Goal: Information Seeking & Learning: Learn about a topic

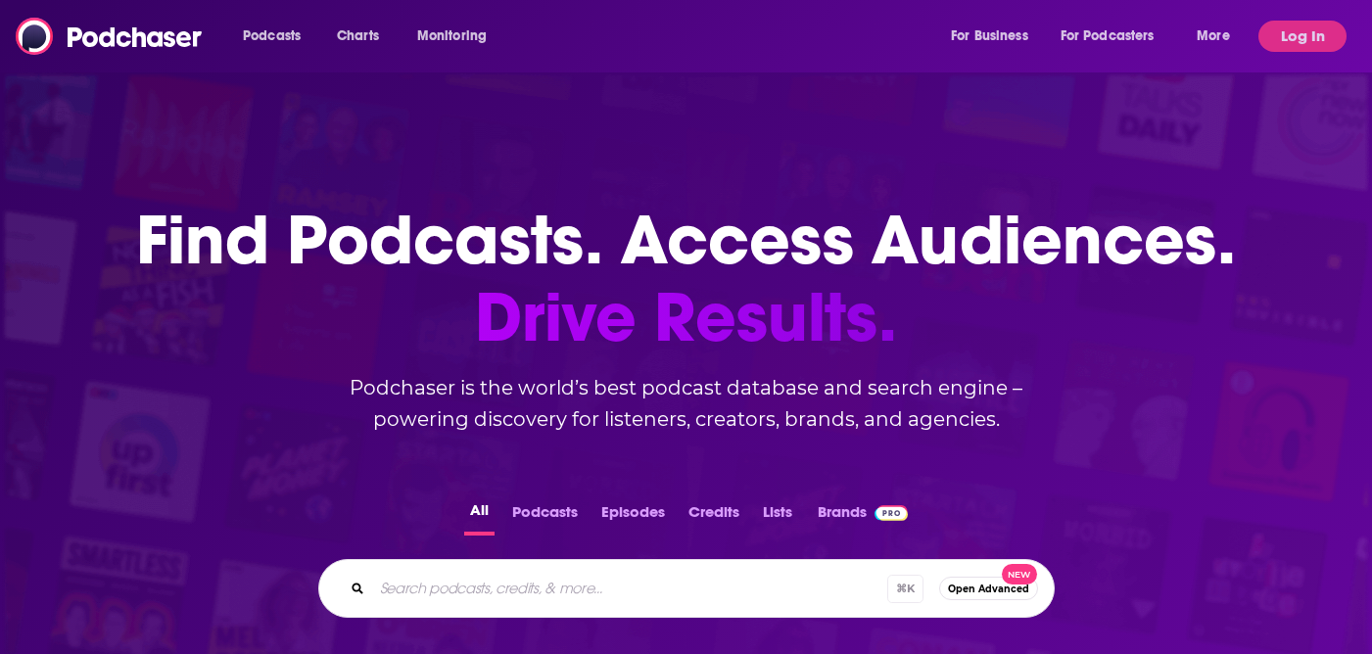
click at [614, 39] on div "Podcasts Charts Monitoring For Business For Podcasters More" at bounding box center [738, 36] width 1019 height 31
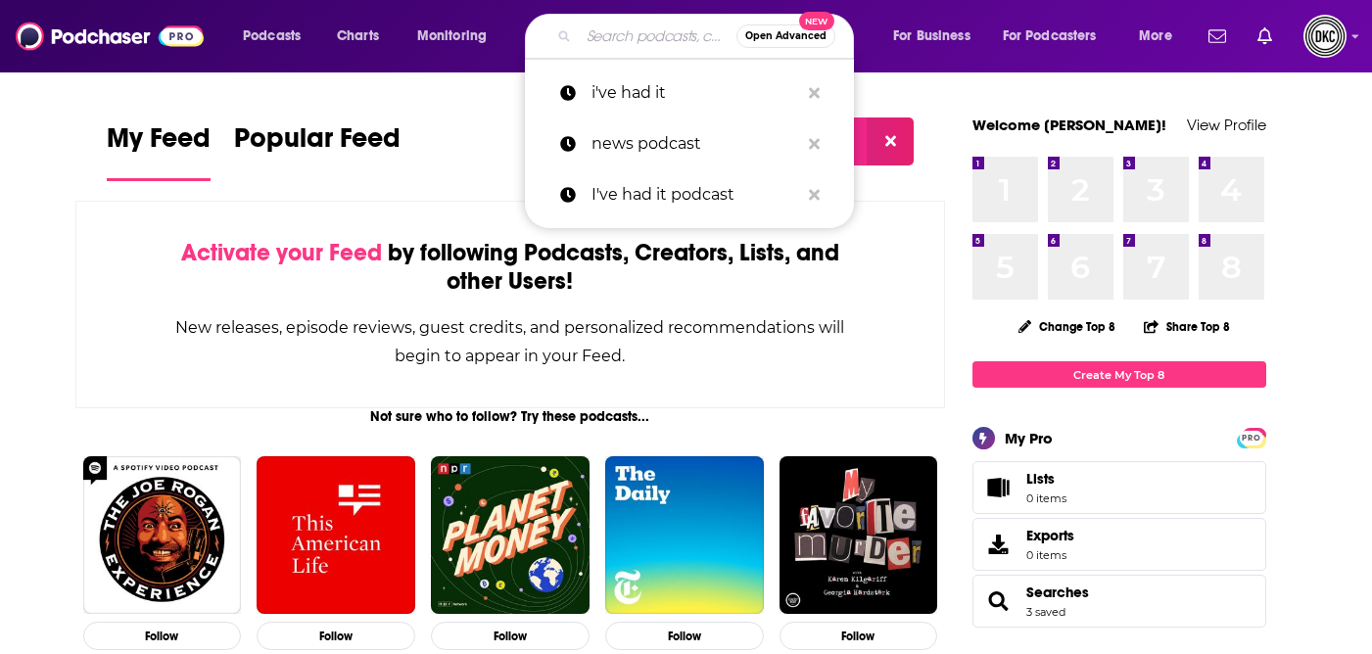
click at [612, 48] on input "Search podcasts, credits, & more..." at bounding box center [658, 36] width 158 height 31
type input "i"
click at [614, 106] on p "i've had it" at bounding box center [695, 93] width 208 height 51
type input "i've had it"
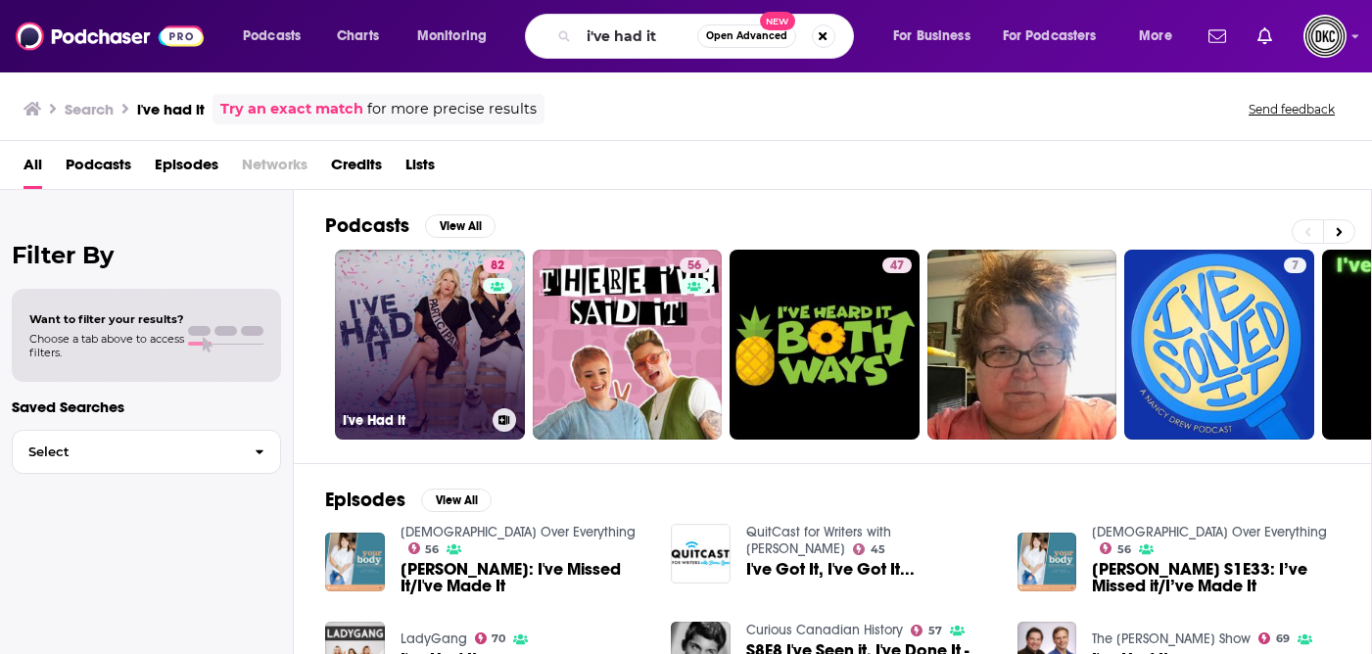
click at [464, 401] on link "82 I've Had It" at bounding box center [430, 345] width 190 height 190
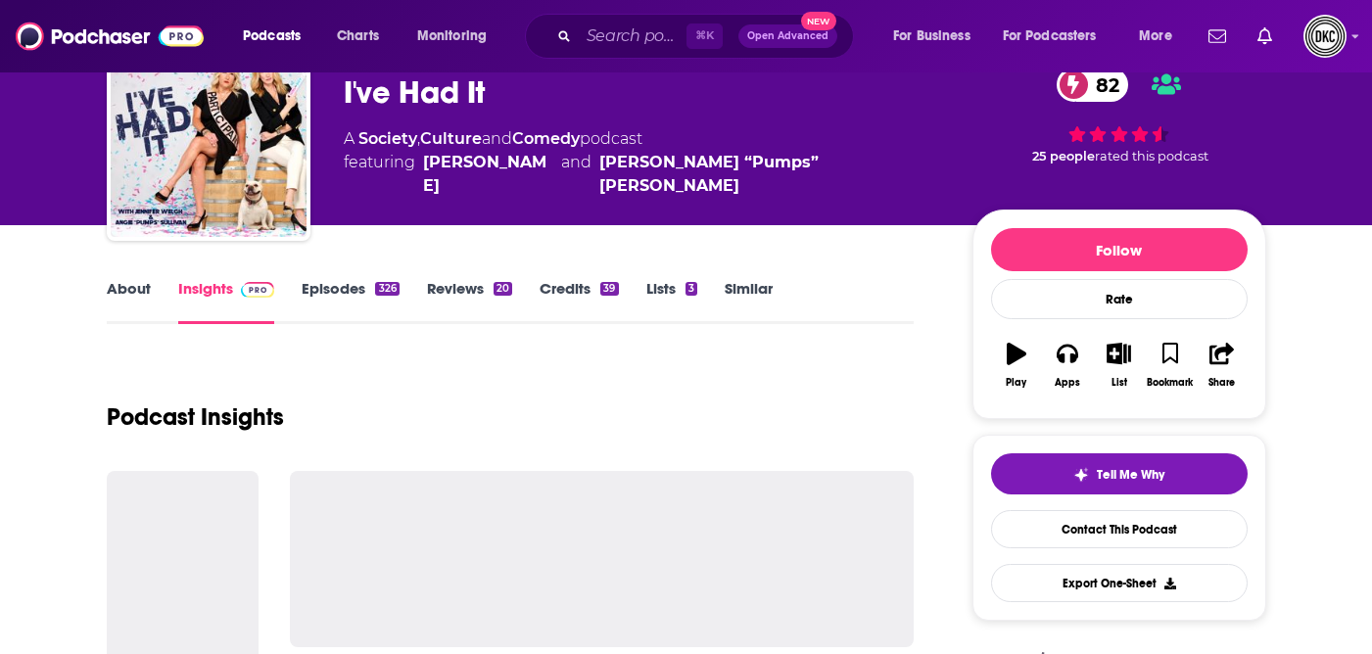
scroll to position [142, 0]
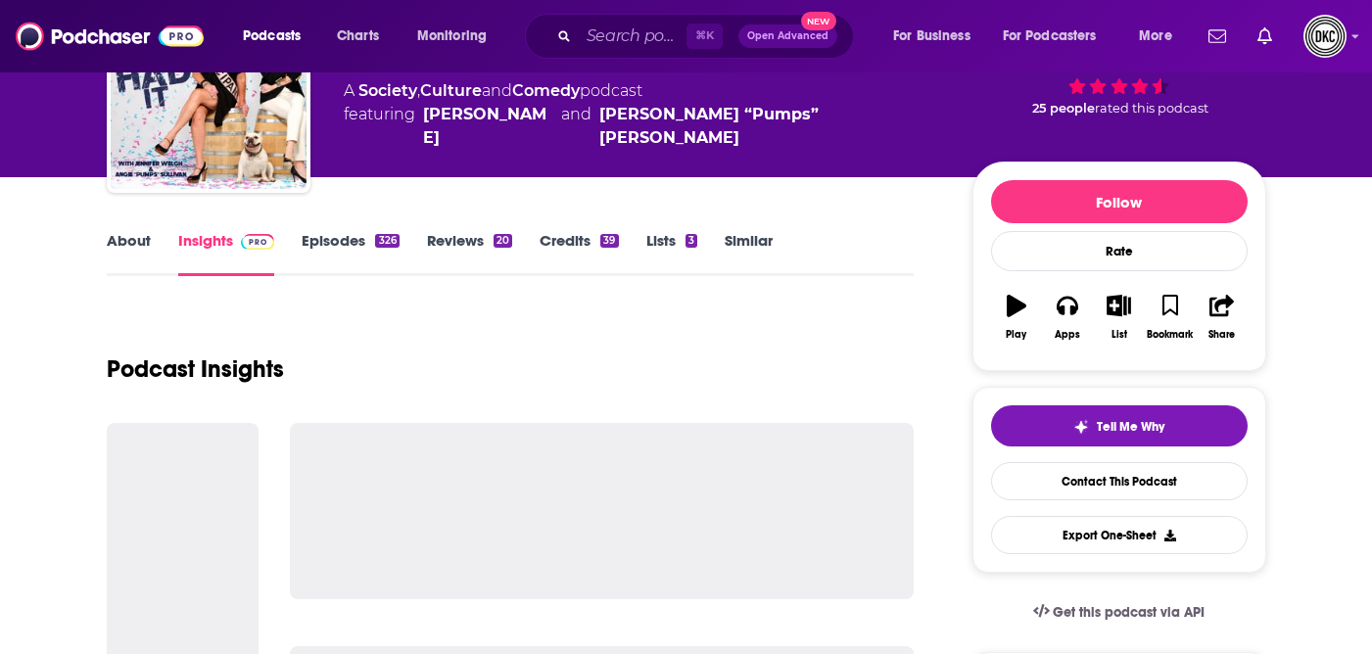
click at [197, 244] on link "Insights" at bounding box center [226, 253] width 97 height 45
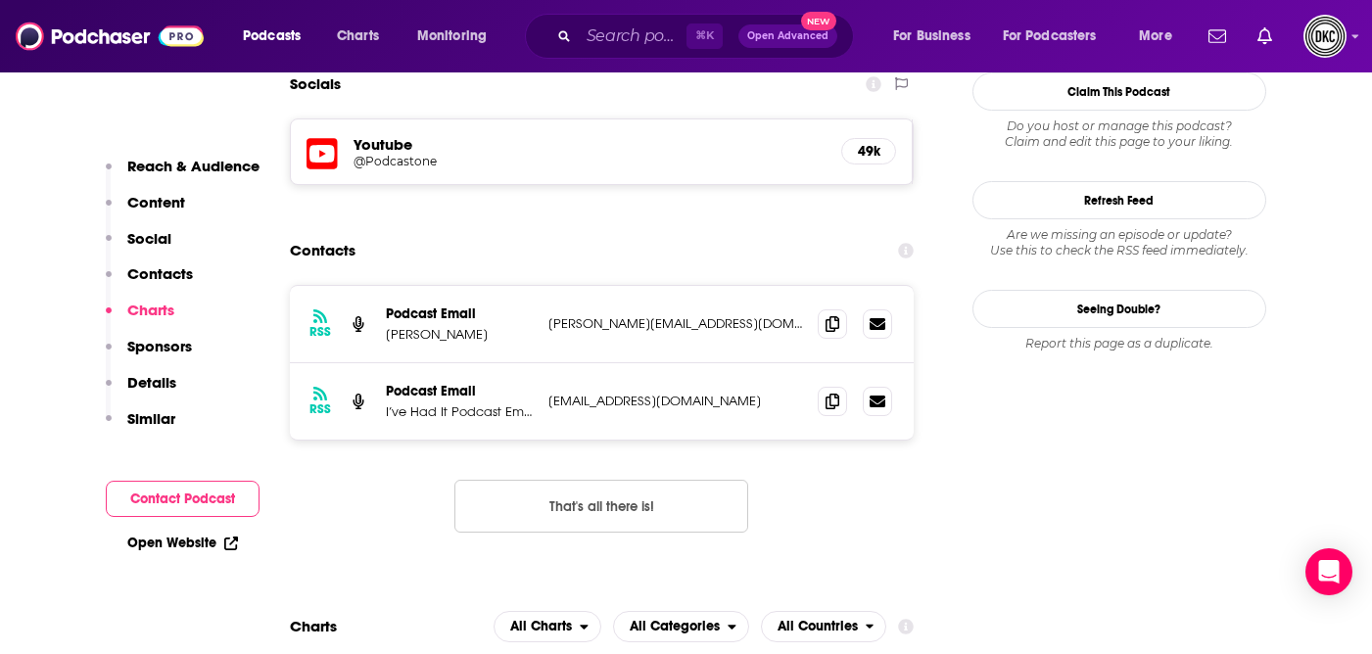
scroll to position [1634, 0]
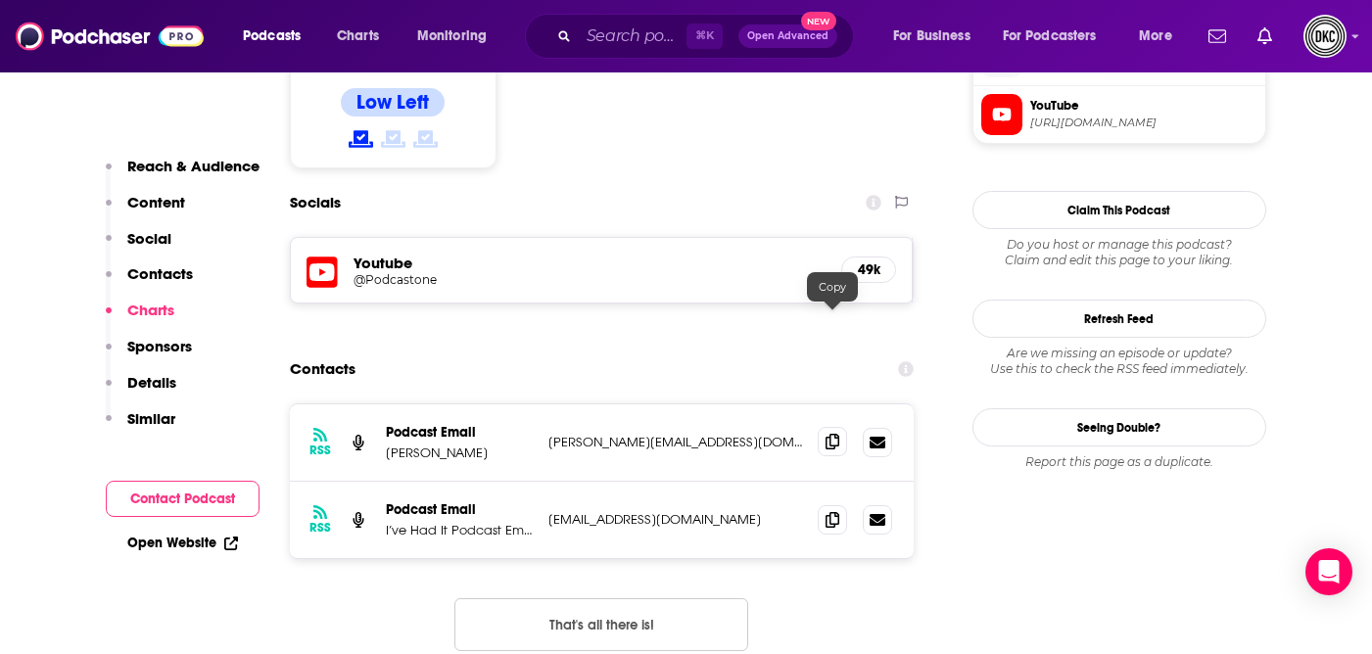
click at [827, 434] on icon at bounding box center [832, 442] width 14 height 16
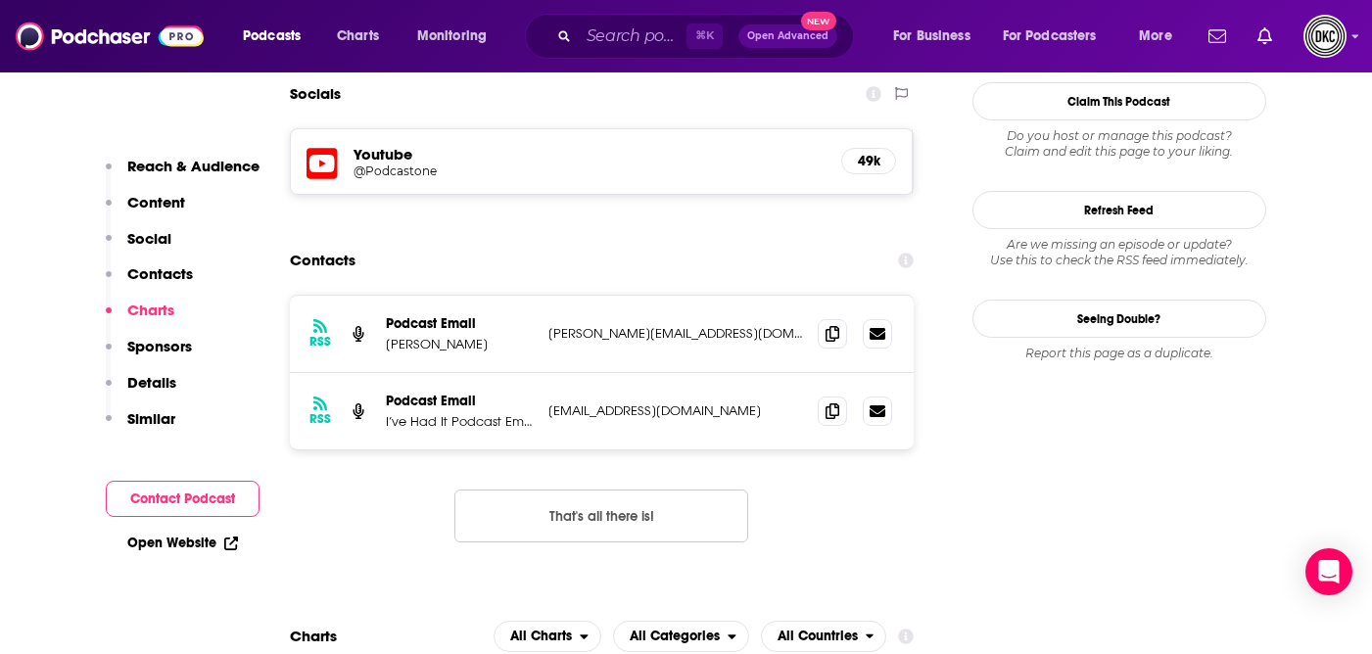
scroll to position [1626, 0]
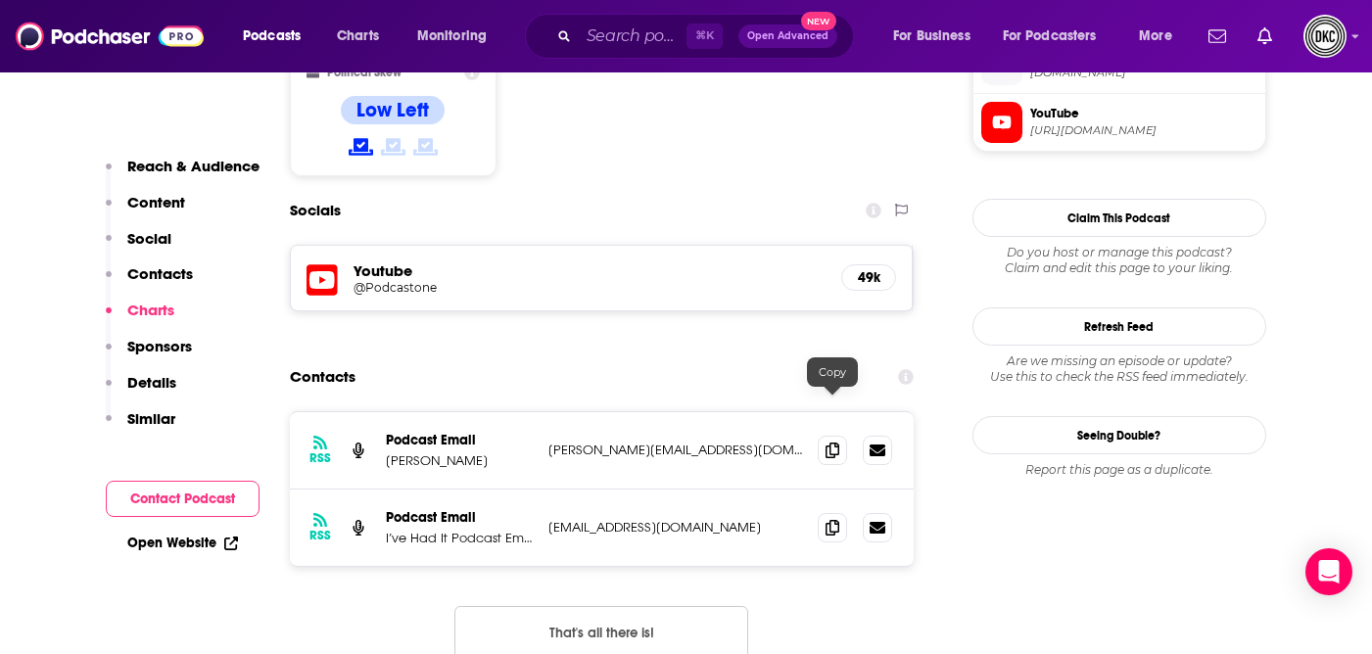
click at [827, 519] on icon at bounding box center [832, 527] width 14 height 16
